Goal: Task Accomplishment & Management: Complete application form

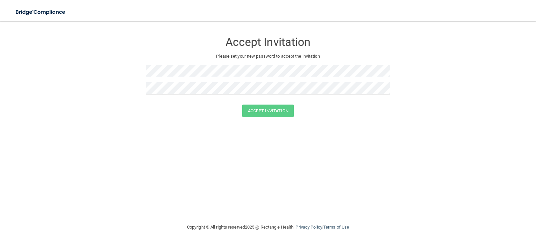
click at [160, 125] on form "Accept Invitation Please set your new password to accept the invitation Accept …" at bounding box center [267, 76] width 509 height 97
click at [257, 106] on button "Accept Invitation" at bounding box center [268, 110] width 52 height 12
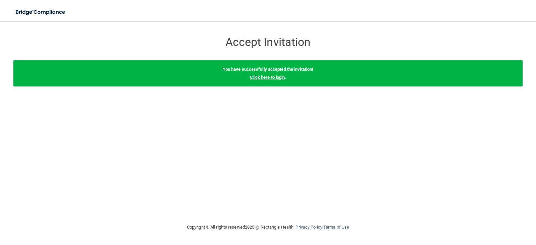
click at [266, 77] on link "Click here to login" at bounding box center [267, 77] width 35 height 5
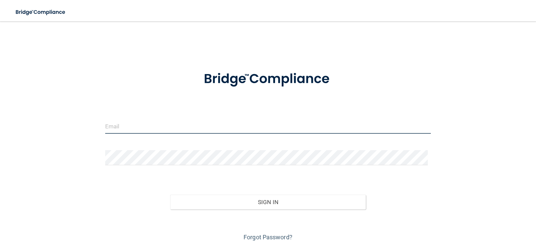
click at [175, 131] on input "email" at bounding box center [268, 126] width 326 height 15
type input "[EMAIL_ADDRESS][DOMAIN_NAME]"
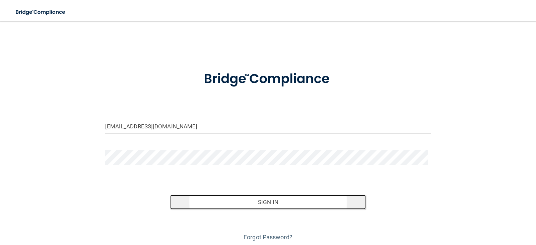
click at [259, 201] on button "Sign In" at bounding box center [268, 202] width 196 height 15
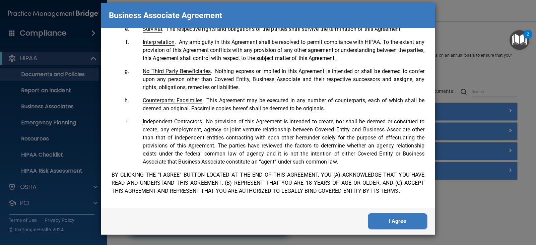
scroll to position [1299, 0]
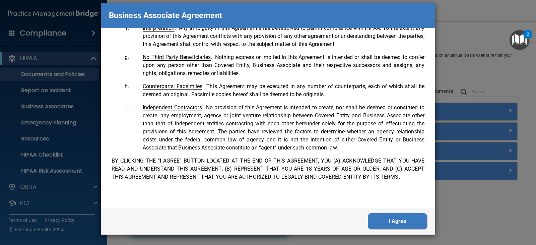
click at [377, 217] on button "I Agree" at bounding box center [397, 221] width 59 height 16
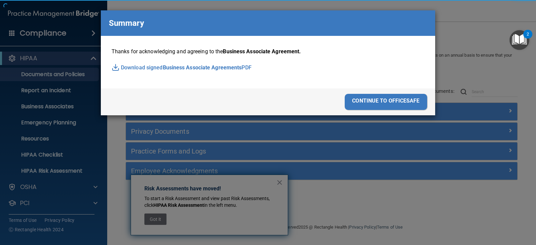
scroll to position [0, 0]
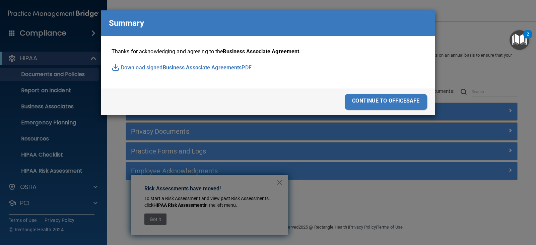
click at [395, 106] on div "continue to officesafe" at bounding box center [386, 102] width 82 height 16
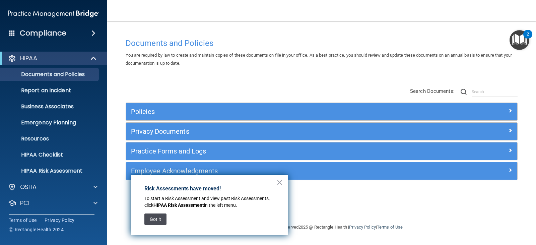
click at [153, 221] on button "Got it" at bounding box center [155, 218] width 22 height 11
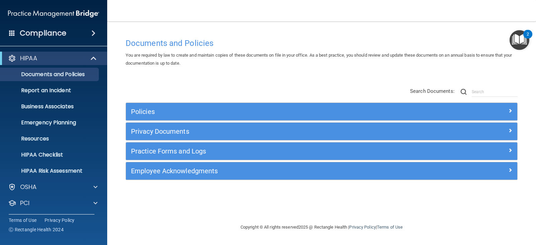
click at [13, 36] on div "Compliance" at bounding box center [53, 33] width 107 height 15
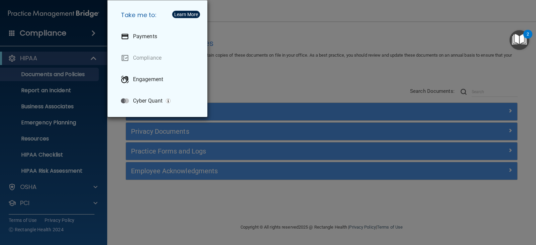
click at [13, 36] on div "Take me to: Payments Compliance Engagement Cyber Quant" at bounding box center [268, 122] width 536 height 245
